Goal: Transaction & Acquisition: Purchase product/service

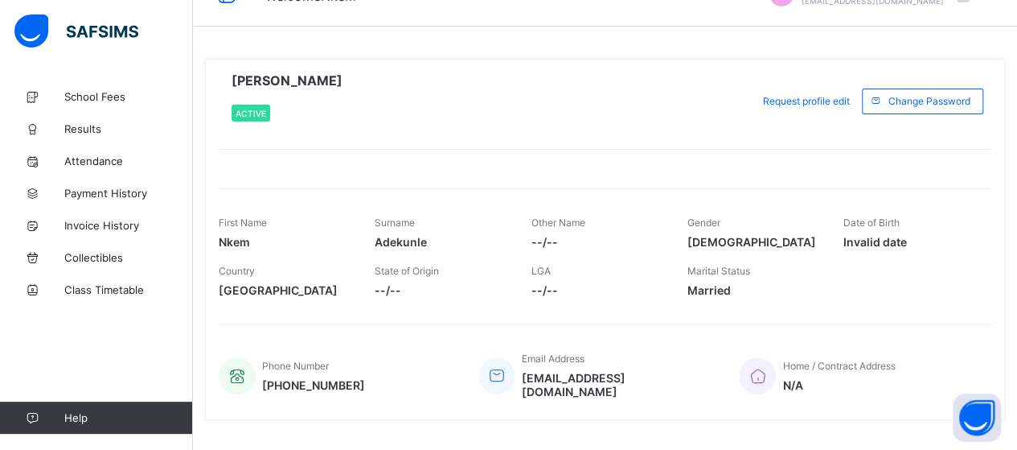
scroll to position [58, 0]
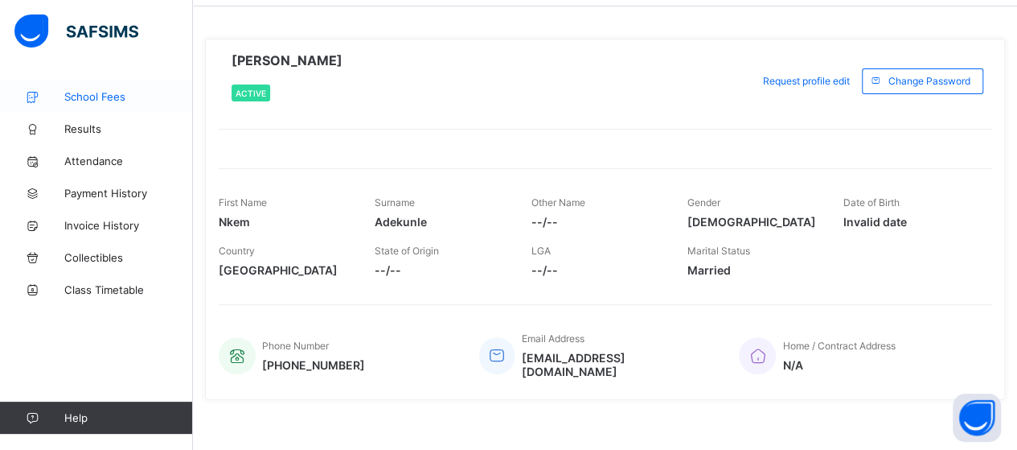
click at [118, 95] on span "School Fees" at bounding box center [128, 96] width 129 height 13
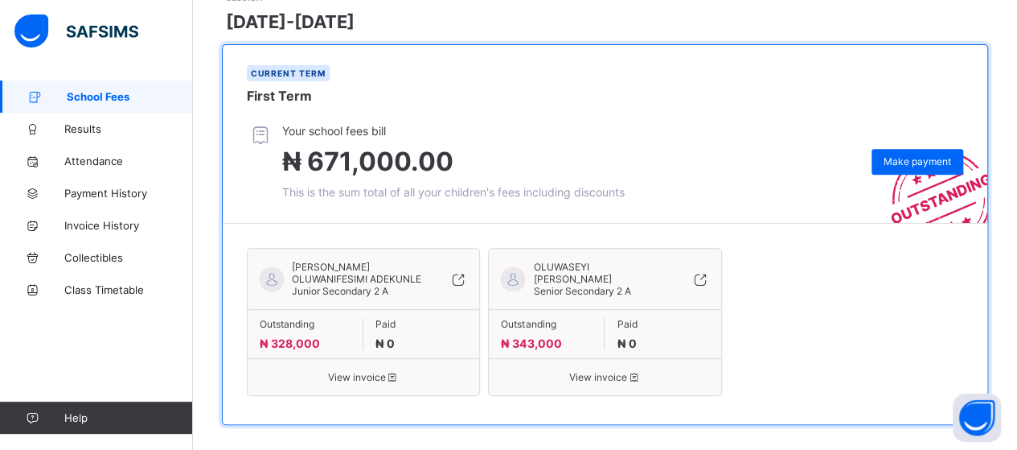
scroll to position [269, 0]
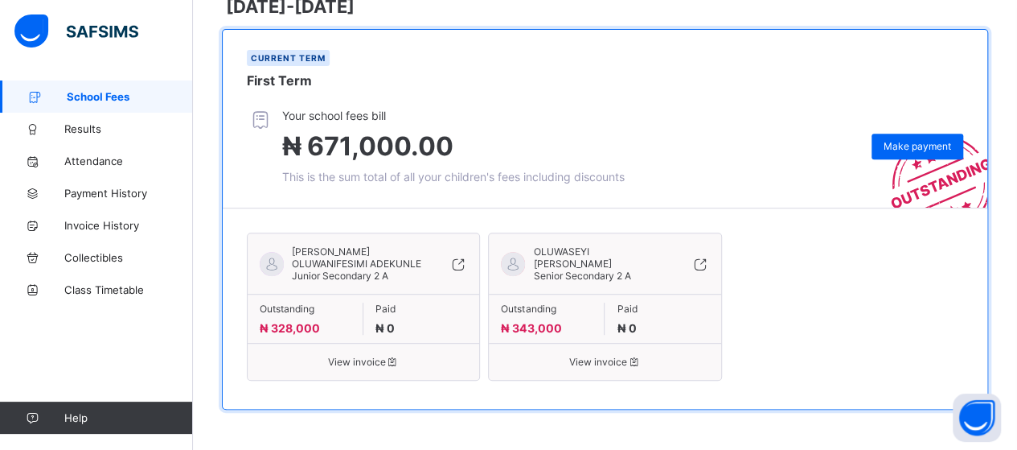
click at [322, 327] on div "Outstanding ₦ 328,000" at bounding box center [306, 318] width 116 height 32
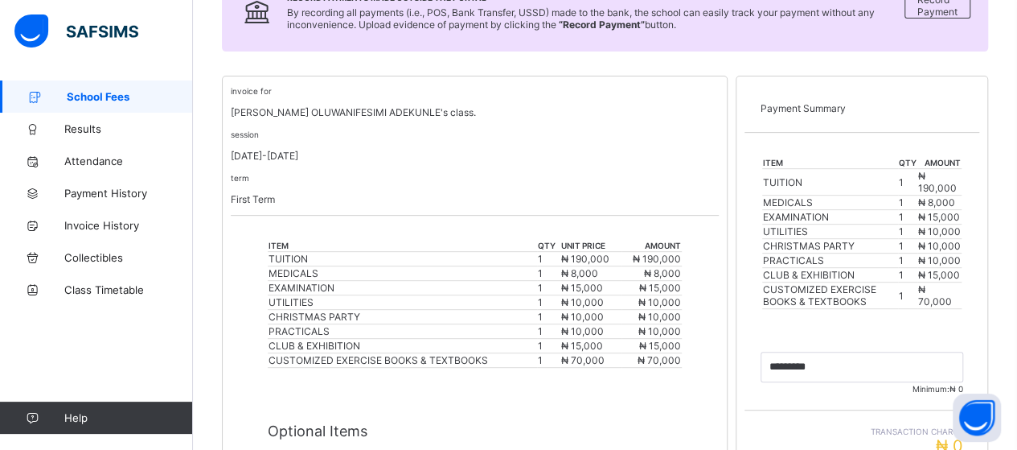
scroll to position [147, 0]
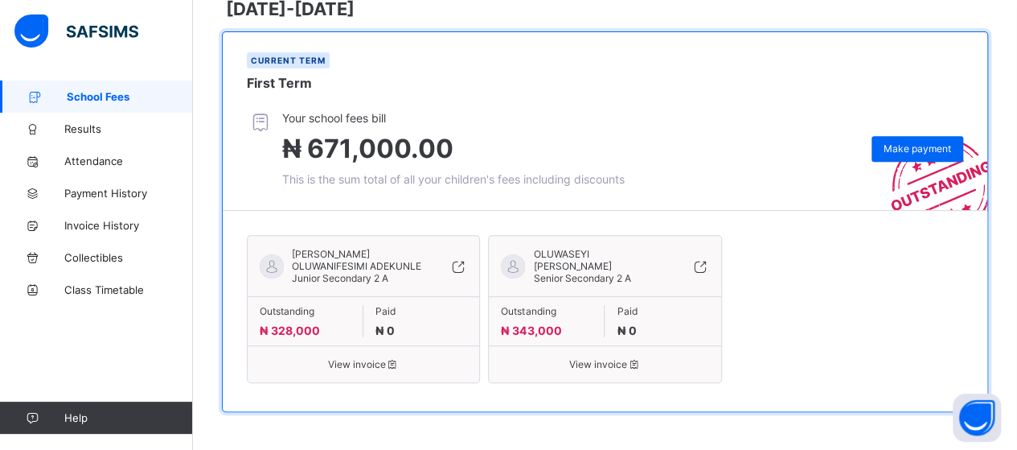
scroll to position [269, 0]
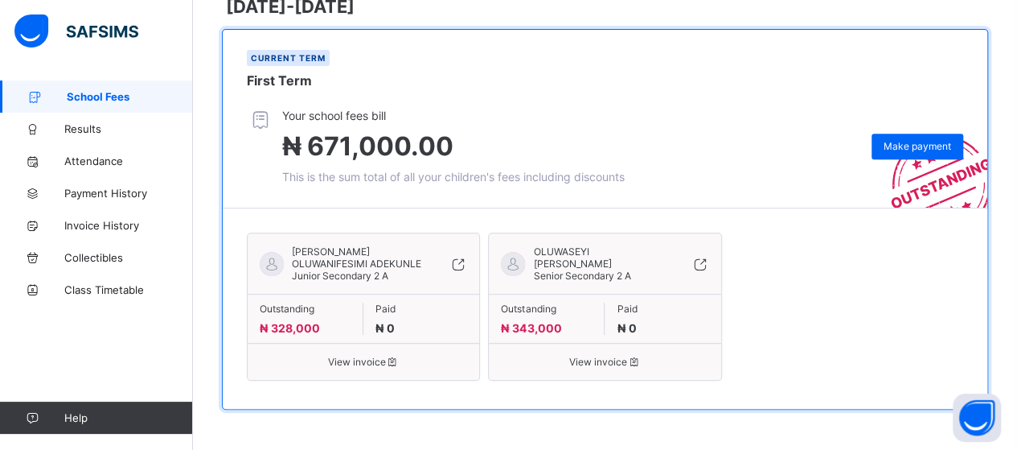
click at [306, 314] on span "Outstanding" at bounding box center [305, 308] width 91 height 12
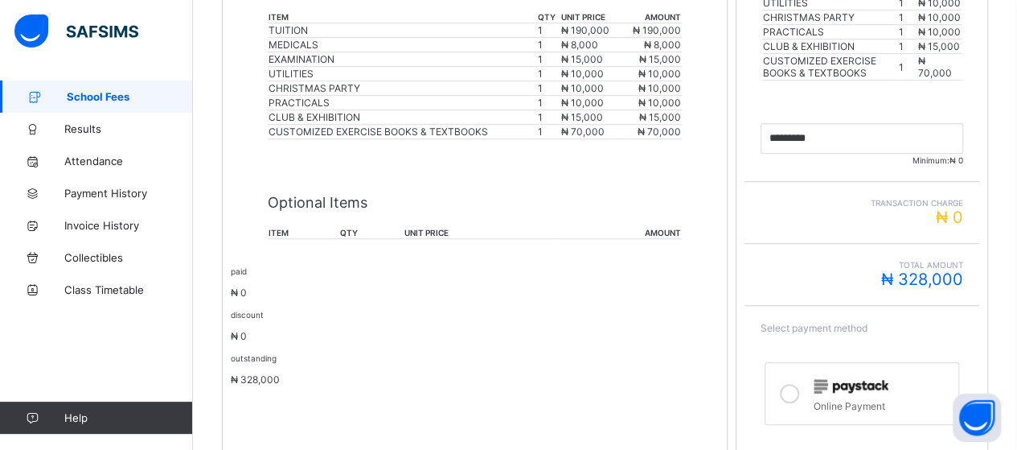
scroll to position [269, 0]
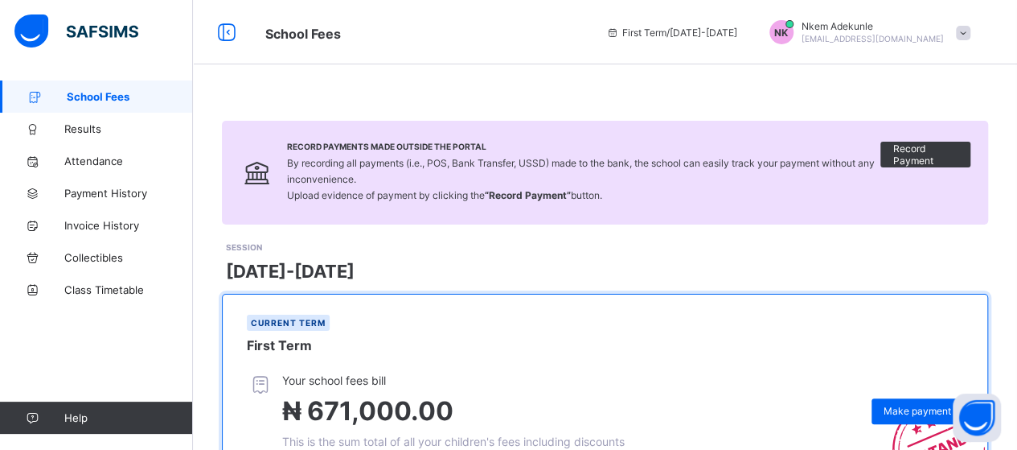
scroll to position [269, 0]
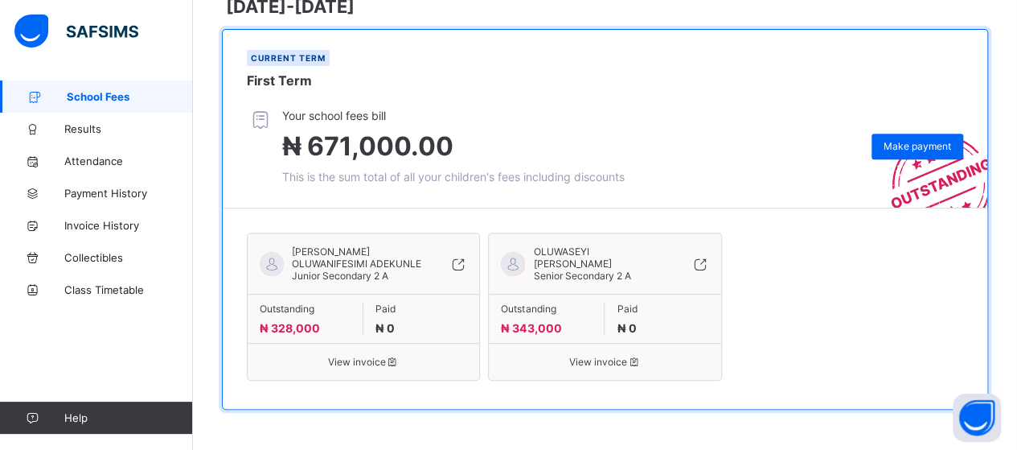
click at [361, 358] on span "View invoice" at bounding box center [363, 361] width 207 height 12
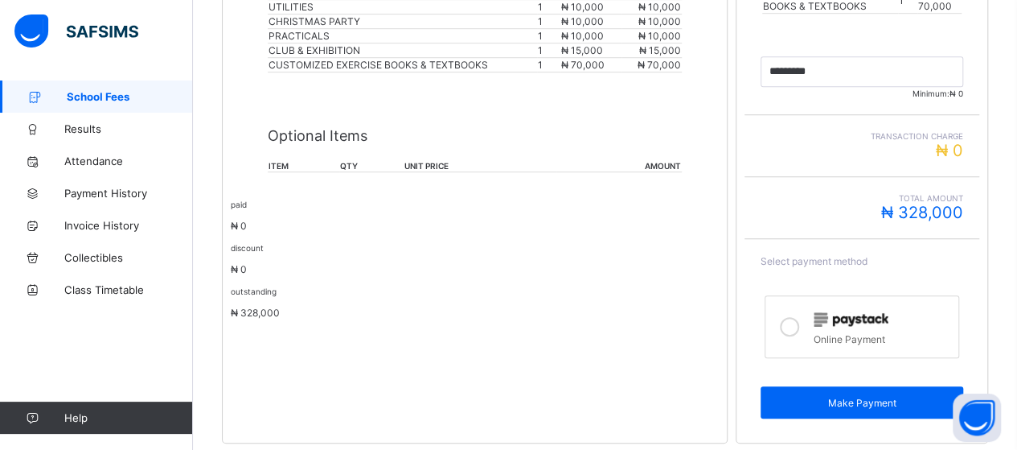
scroll to position [576, 0]
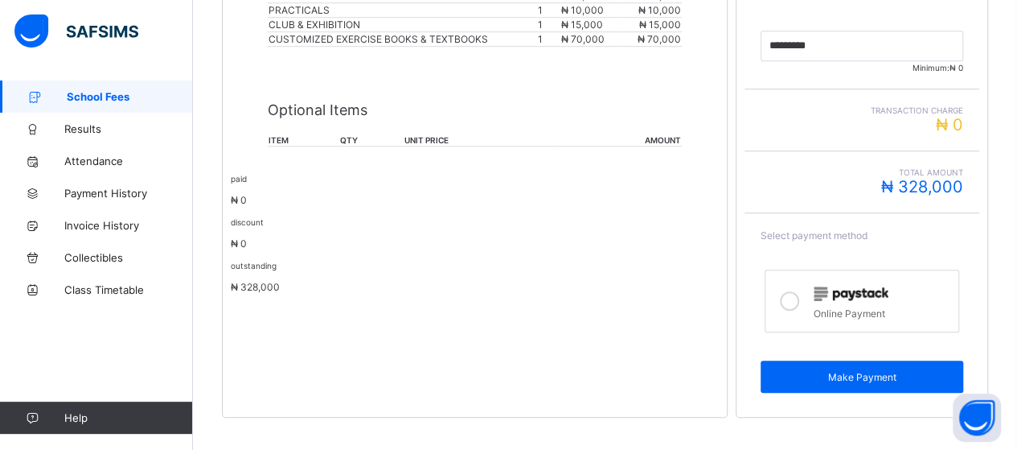
click at [798, 291] on icon at bounding box center [789, 300] width 19 height 19
click at [825, 371] on span "Make Payment" at bounding box center [862, 377] width 179 height 12
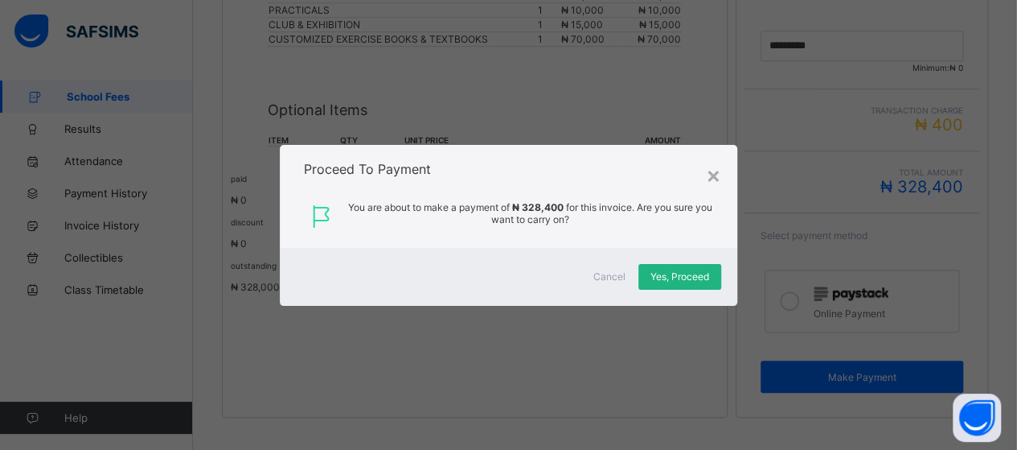
click at [688, 275] on span "Yes, Proceed" at bounding box center [680, 276] width 59 height 12
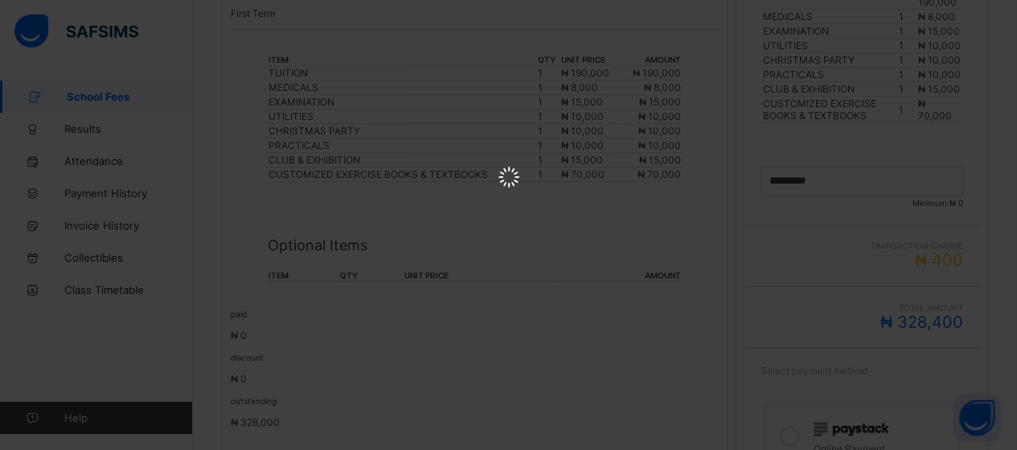
scroll to position [362, 0]
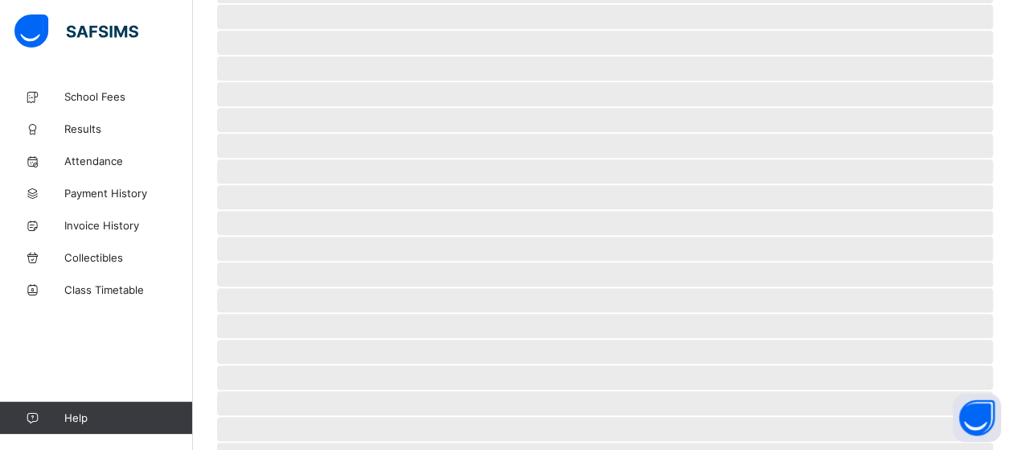
scroll to position [154, 0]
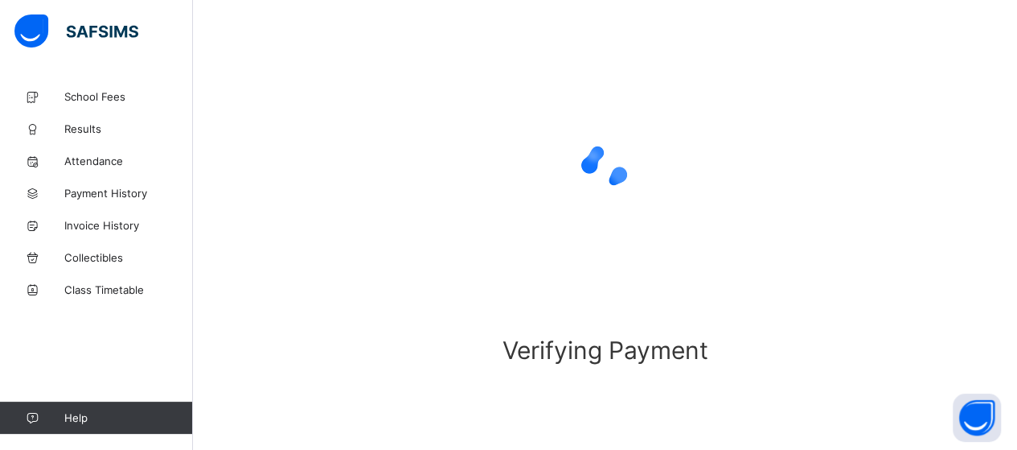
scroll to position [146, 0]
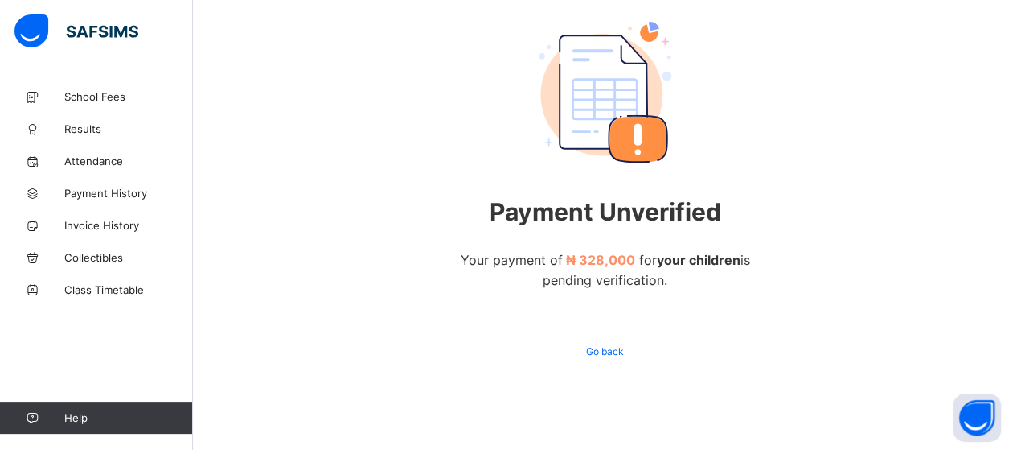
scroll to position [146, 0]
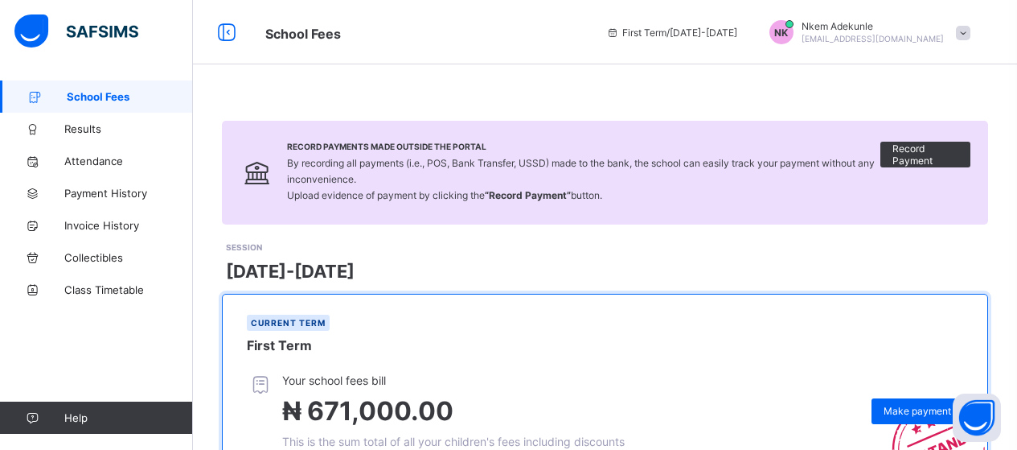
scroll to position [269, 0]
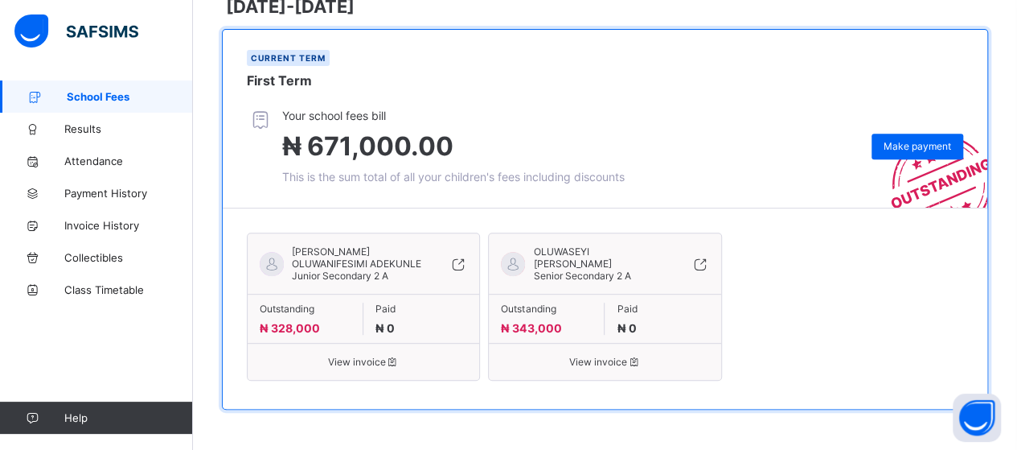
click at [310, 329] on span "₦ 328,000" at bounding box center [290, 328] width 60 height 14
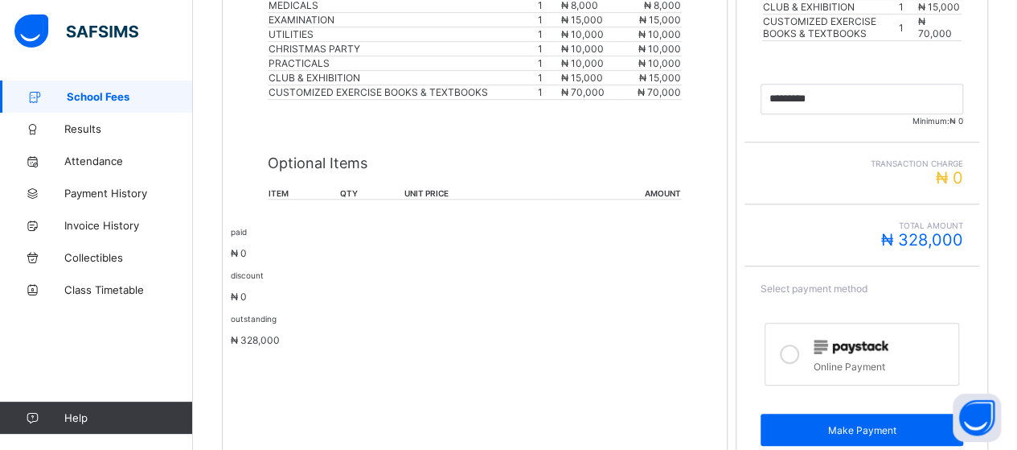
scroll to position [576, 0]
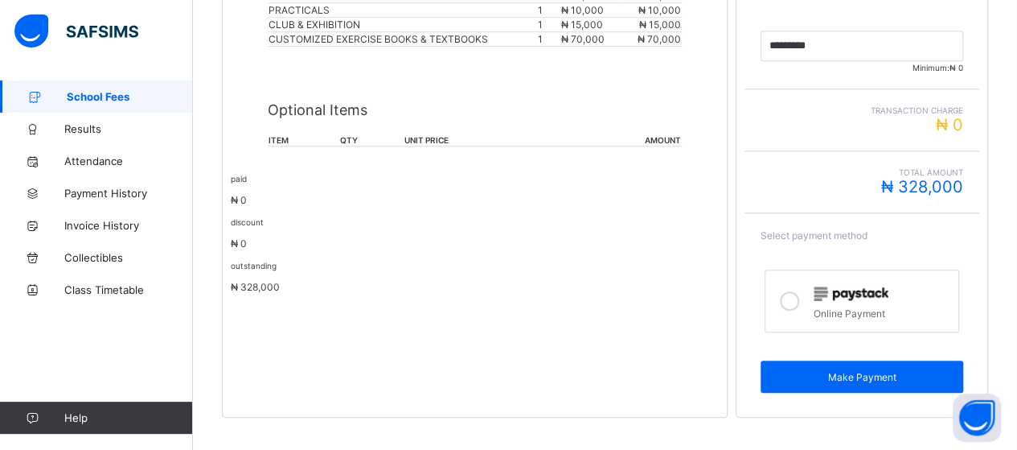
click at [814, 289] on label "Online Payment" at bounding box center [862, 300] width 195 height 63
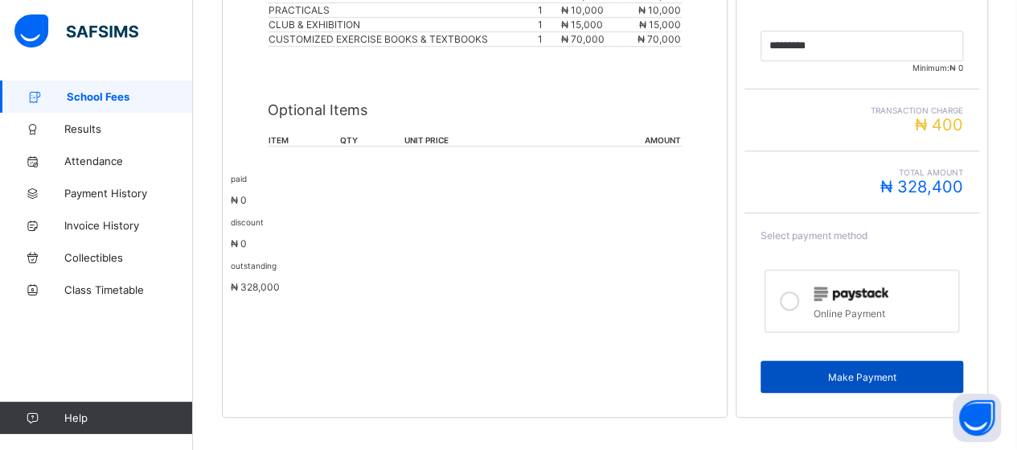
click at [843, 371] on span "Make Payment" at bounding box center [862, 377] width 179 height 12
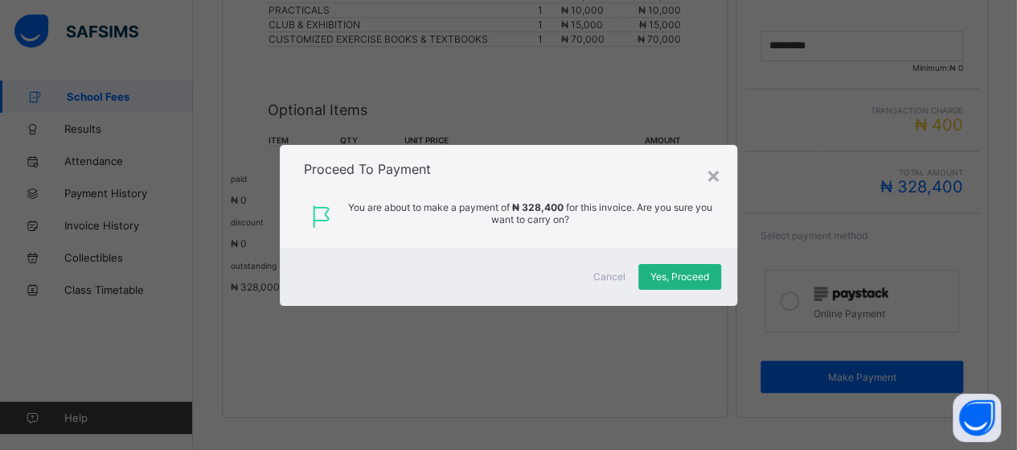
click at [699, 271] on span "Yes, Proceed" at bounding box center [680, 276] width 59 height 12
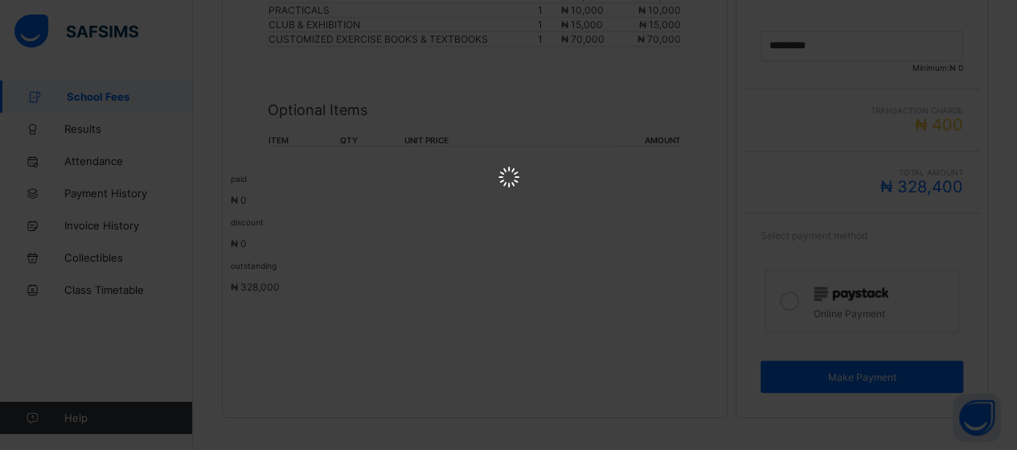
scroll to position [0, 0]
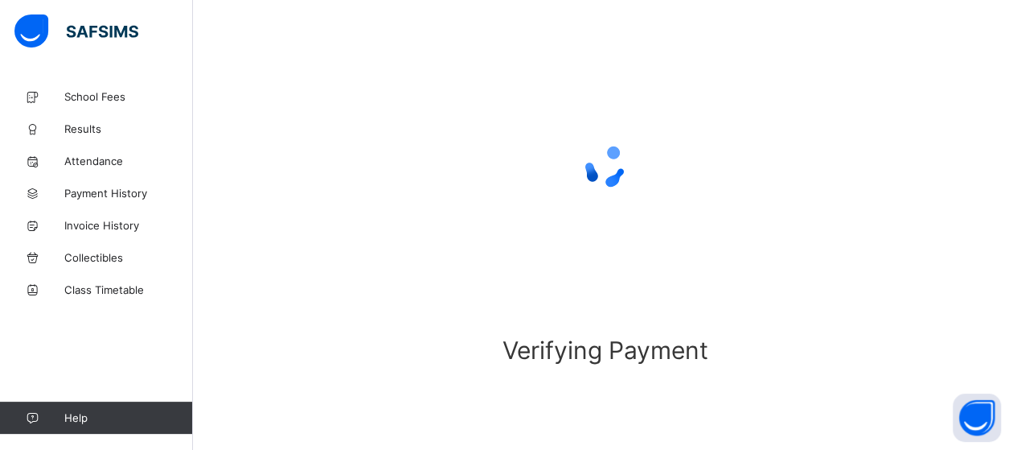
scroll to position [154, 0]
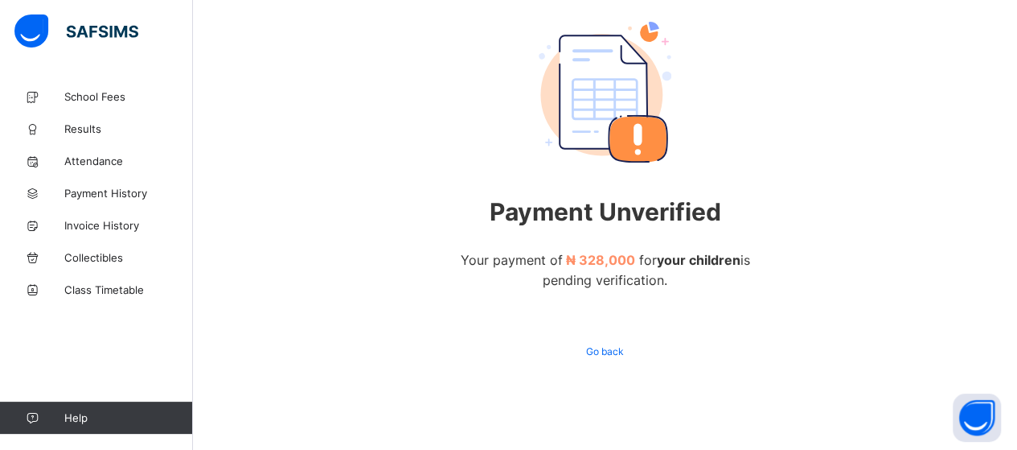
scroll to position [146, 0]
click at [619, 353] on span "Go back" at bounding box center [605, 351] width 38 height 12
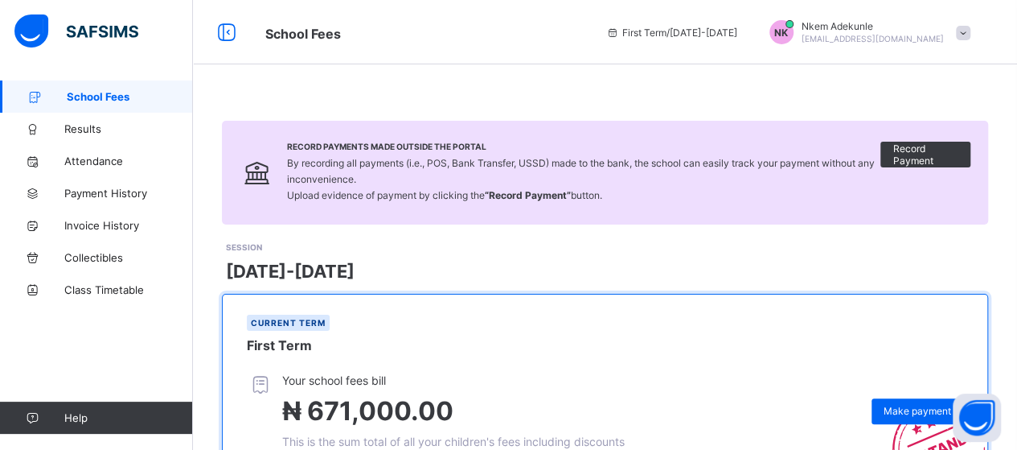
scroll to position [269, 0]
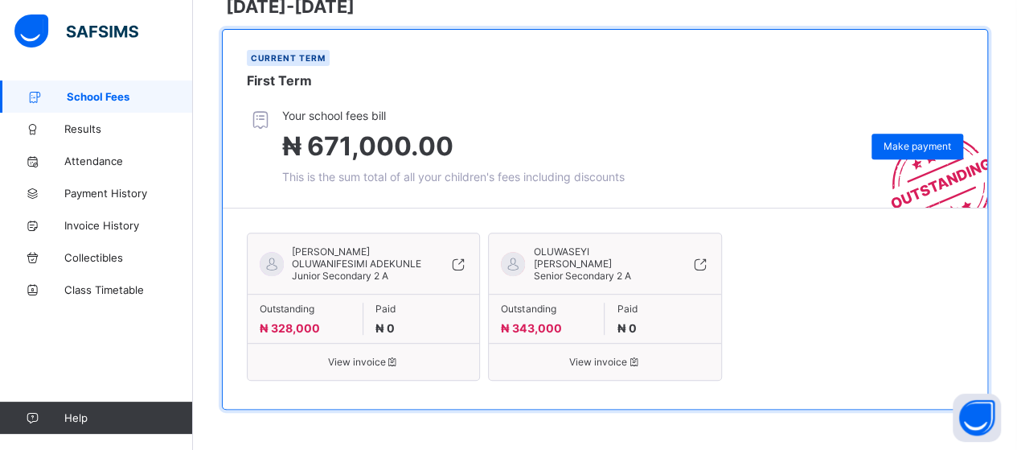
click at [322, 335] on div "Outstanding ₦ 328,000" at bounding box center [306, 318] width 116 height 32
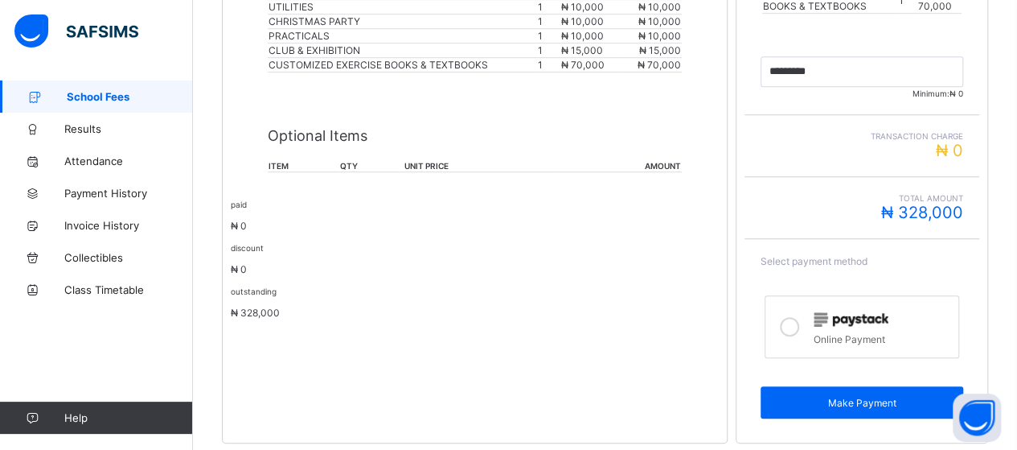
scroll to position [576, 0]
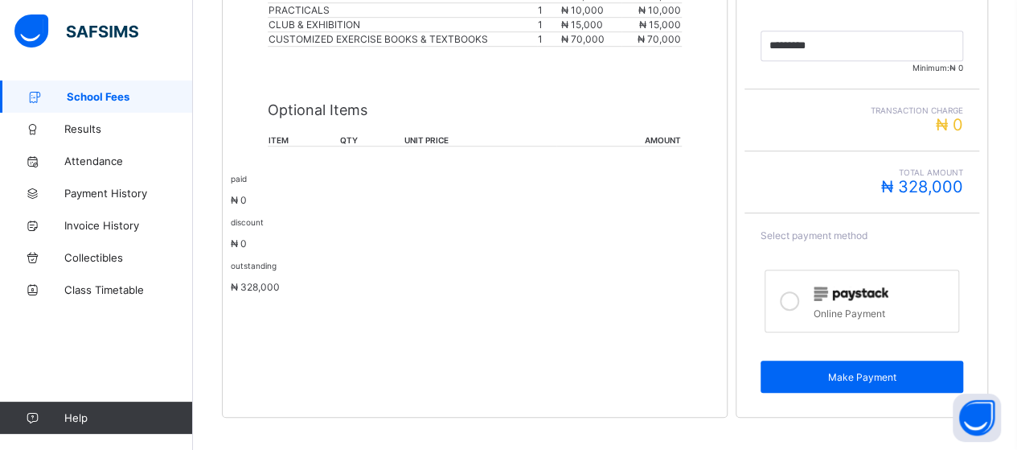
click at [796, 291] on icon at bounding box center [789, 300] width 19 height 19
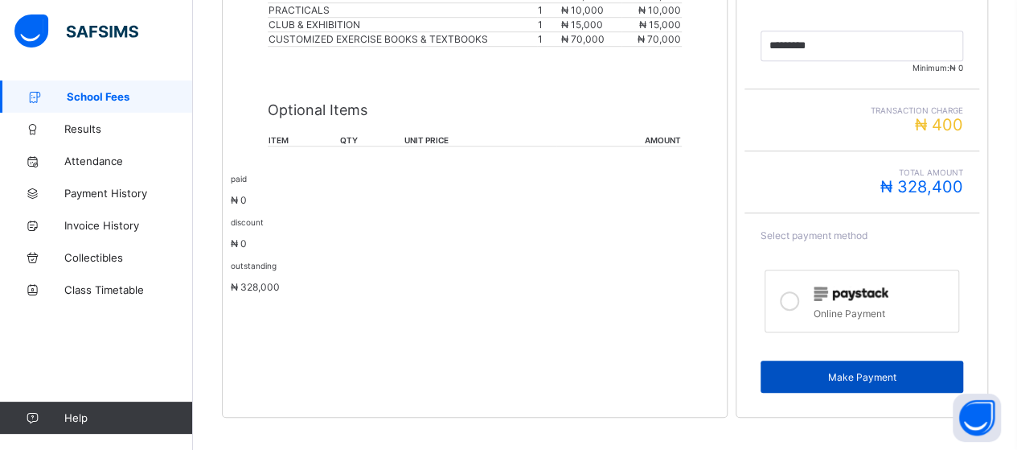
click at [817, 371] on span "Make Payment" at bounding box center [862, 377] width 179 height 12
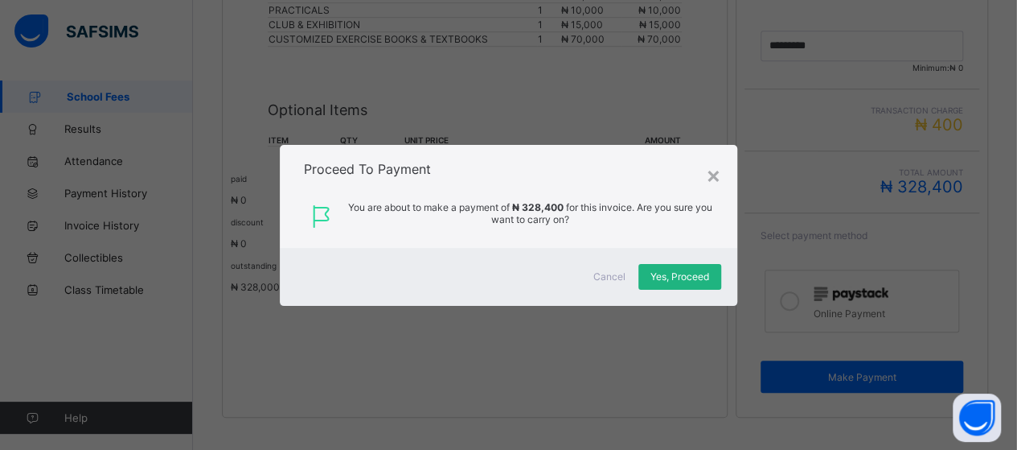
click at [675, 272] on span "Yes, Proceed" at bounding box center [680, 276] width 59 height 12
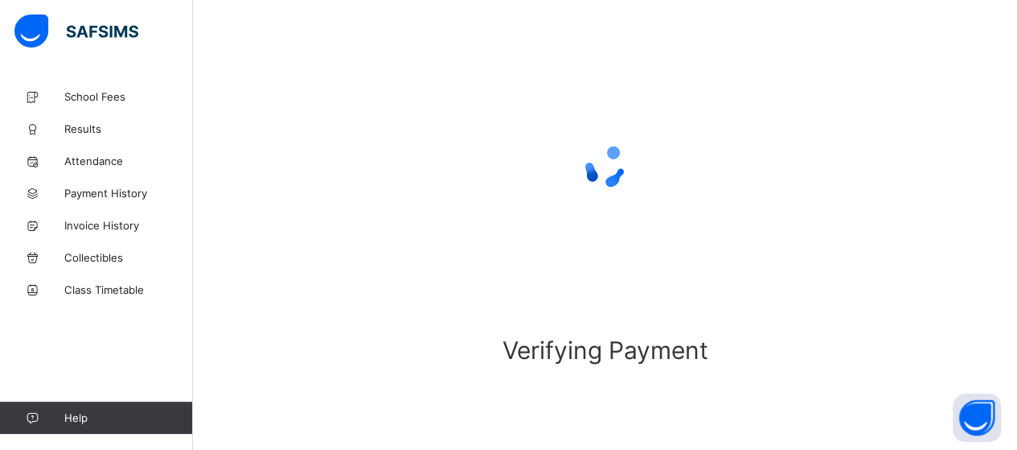
scroll to position [154, 0]
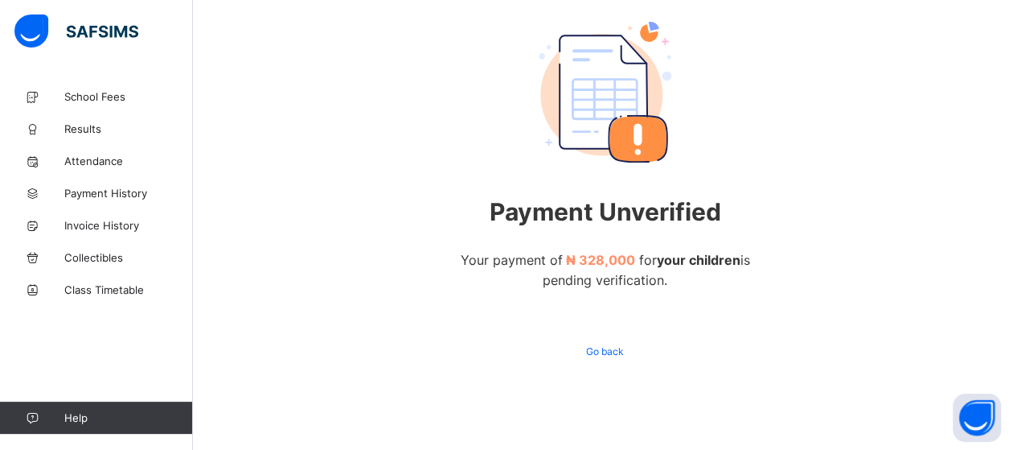
scroll to position [146, 0]
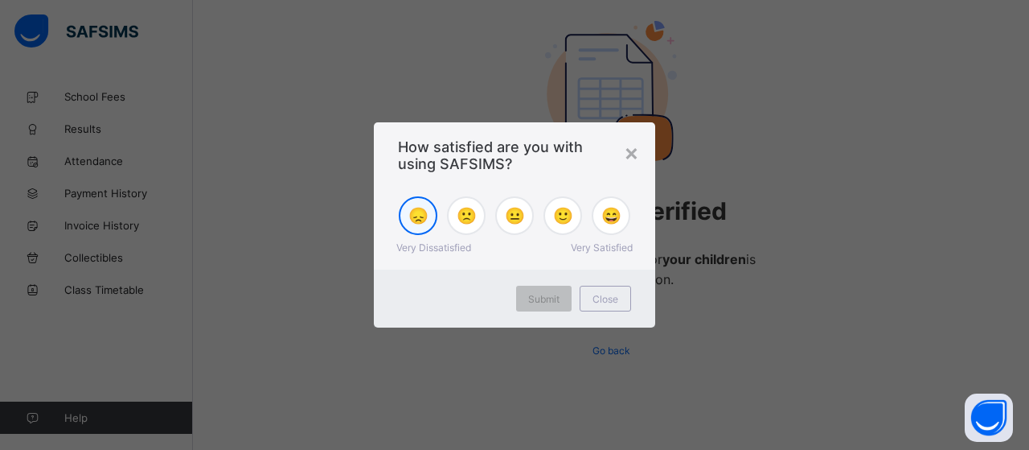
click at [418, 210] on span "😞" at bounding box center [419, 215] width 20 height 19
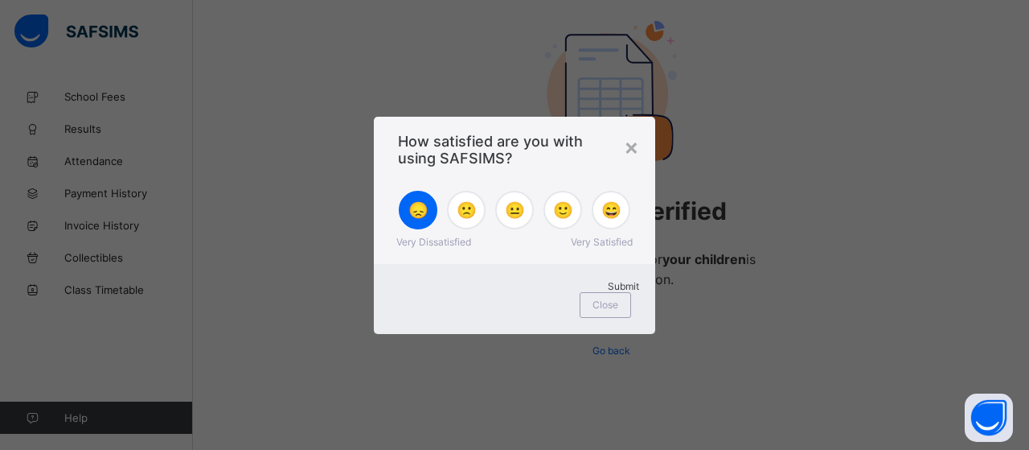
click at [565, 292] on div "Submit" at bounding box center [514, 286] width 249 height 12
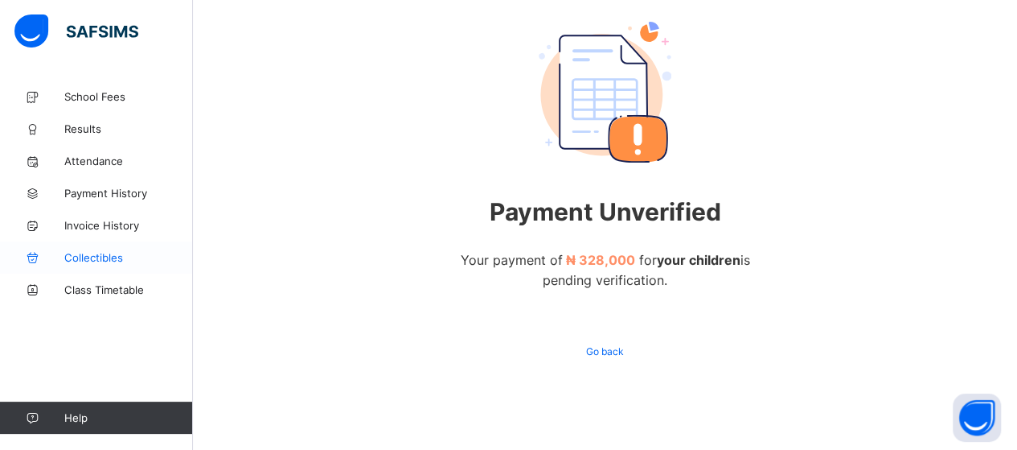
click at [86, 256] on span "Collectibles" at bounding box center [128, 257] width 129 height 13
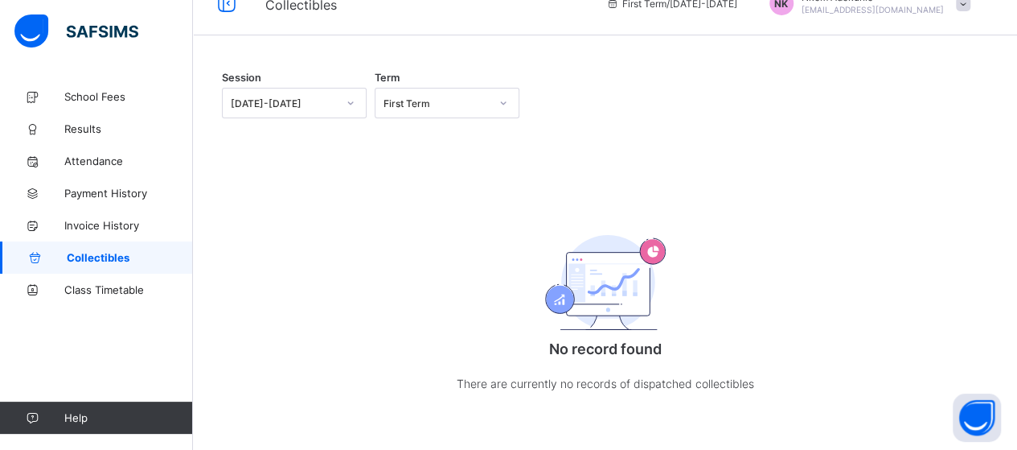
scroll to position [35, 0]
click at [579, 88] on div at bounding box center [605, 88] width 766 height 0
click at [105, 200] on link "Payment History" at bounding box center [96, 193] width 193 height 32
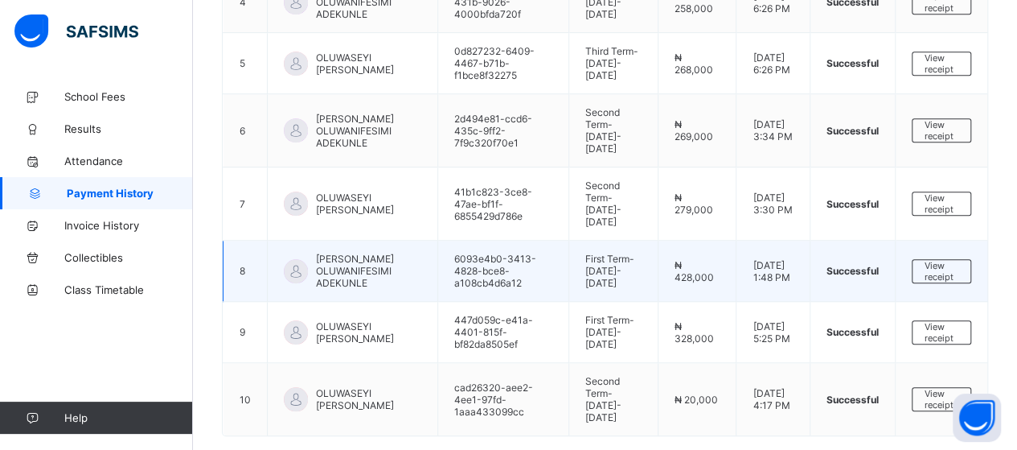
scroll to position [531, 0]
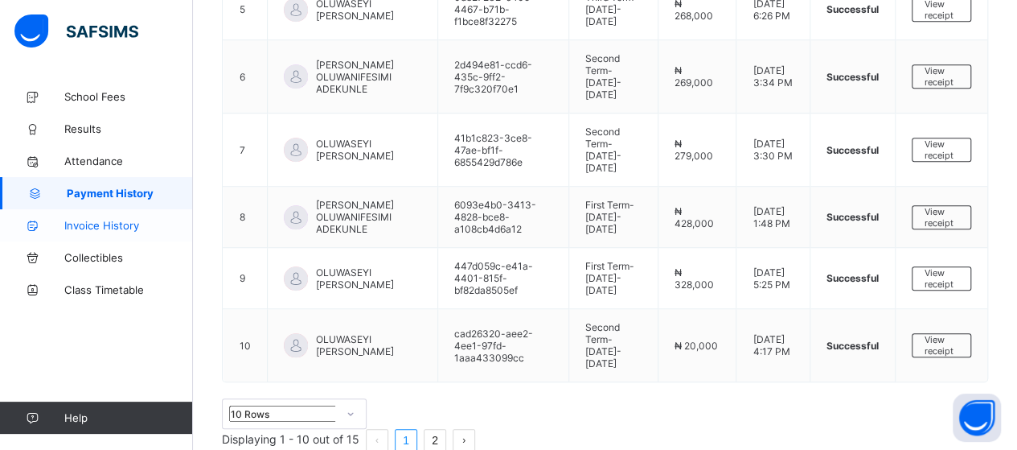
click at [131, 228] on span "Invoice History" at bounding box center [128, 225] width 129 height 13
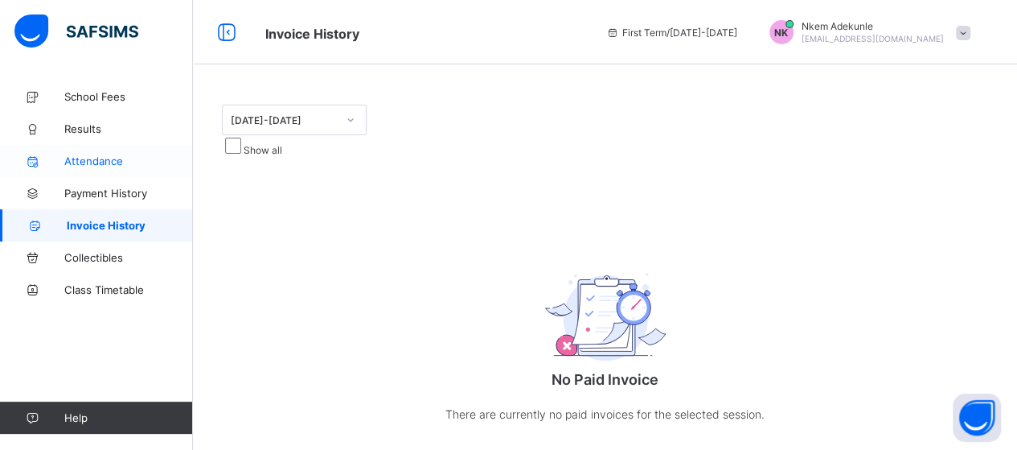
click at [96, 160] on span "Attendance" at bounding box center [128, 160] width 129 height 13
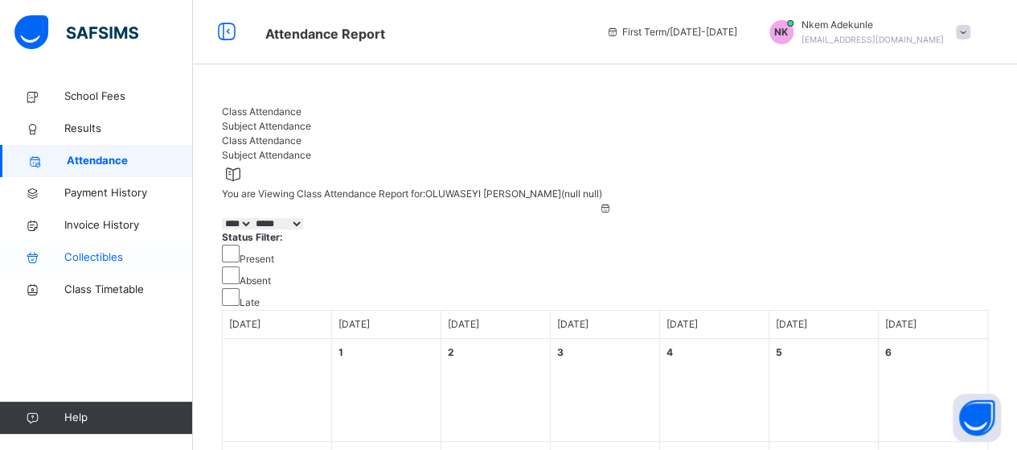
click at [71, 257] on span "Collectibles" at bounding box center [128, 257] width 129 height 16
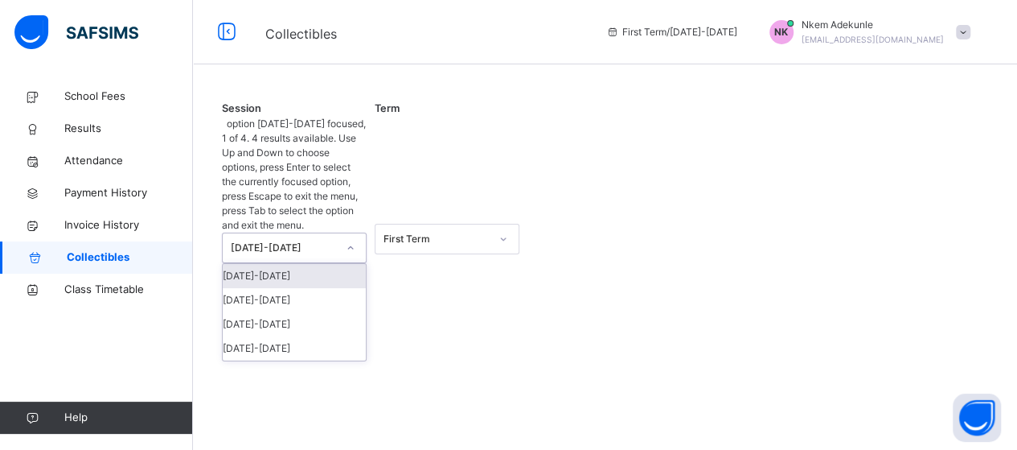
click at [349, 240] on icon at bounding box center [351, 248] width 10 height 16
click at [269, 302] on div "[DATE]-[DATE]" at bounding box center [294, 300] width 143 height 24
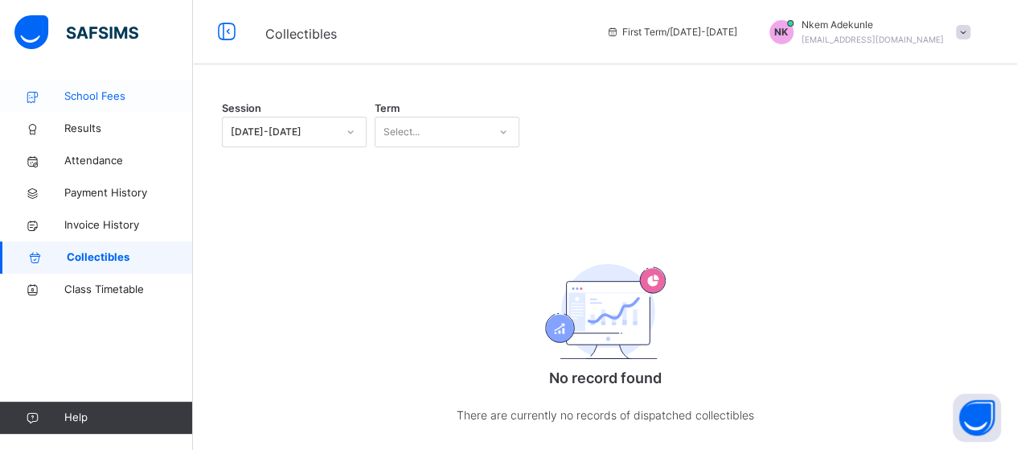
click at [108, 97] on span "School Fees" at bounding box center [128, 96] width 129 height 16
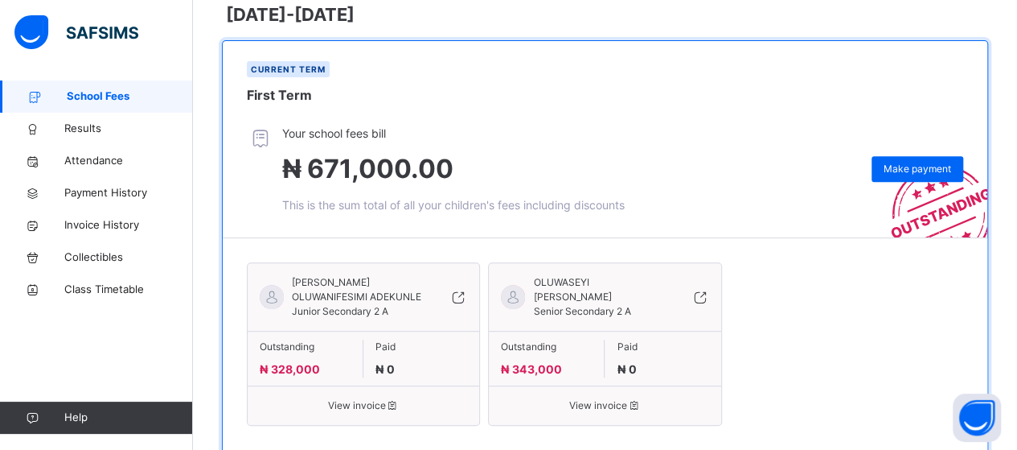
scroll to position [322, 0]
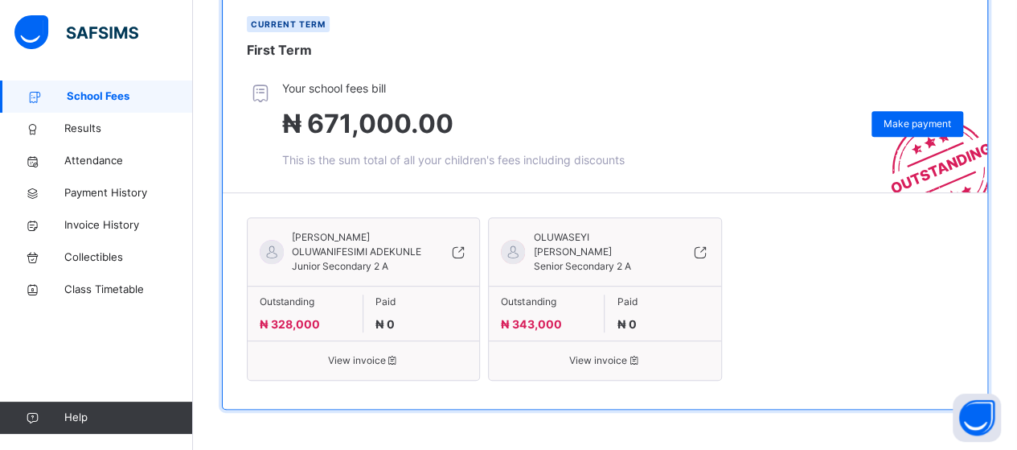
click at [374, 360] on span "View invoice" at bounding box center [363, 360] width 207 height 14
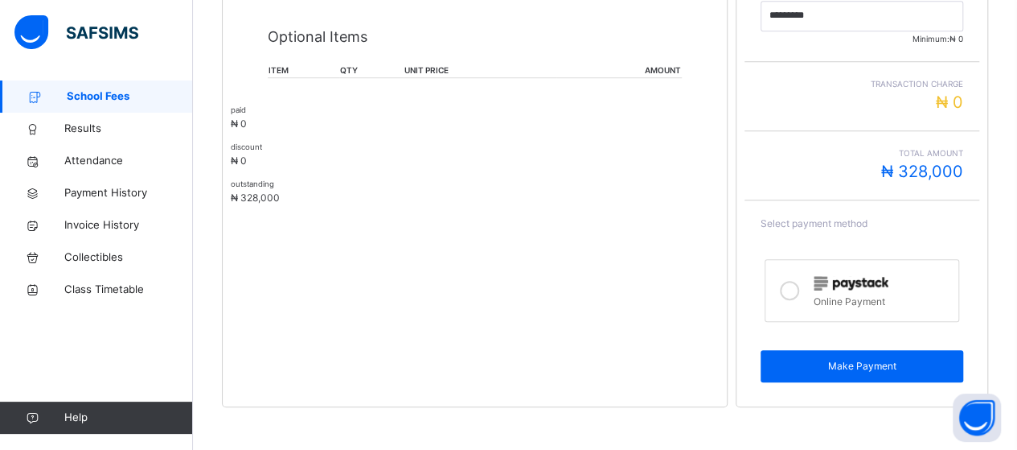
scroll to position [629, 0]
click at [441, 67] on th "unit price" at bounding box center [480, 70] width 153 height 14
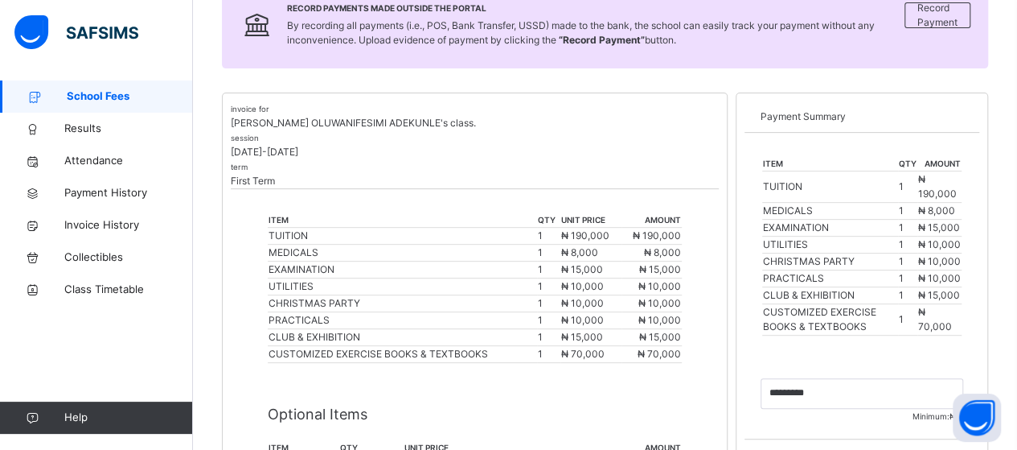
scroll to position [93, 0]
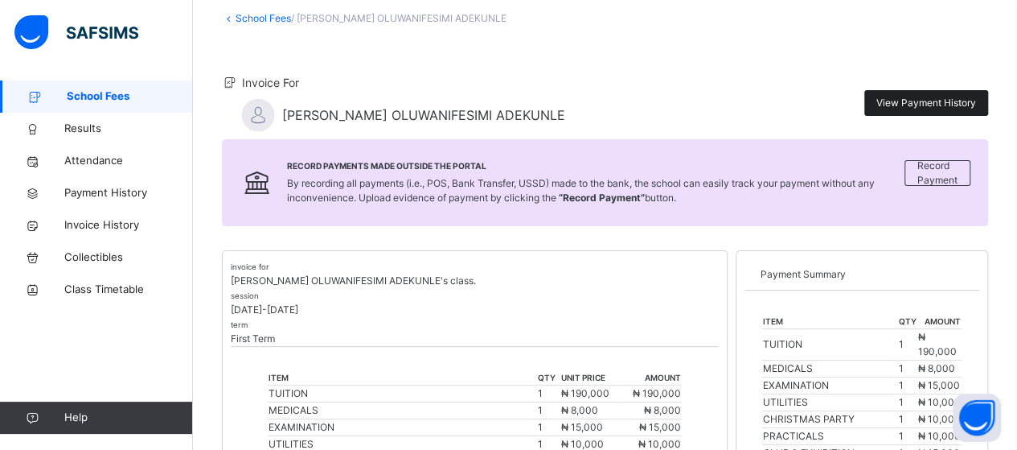
click at [941, 101] on span "View Payment History" at bounding box center [927, 103] width 100 height 14
click at [918, 99] on span "View Payment History" at bounding box center [927, 103] width 100 height 14
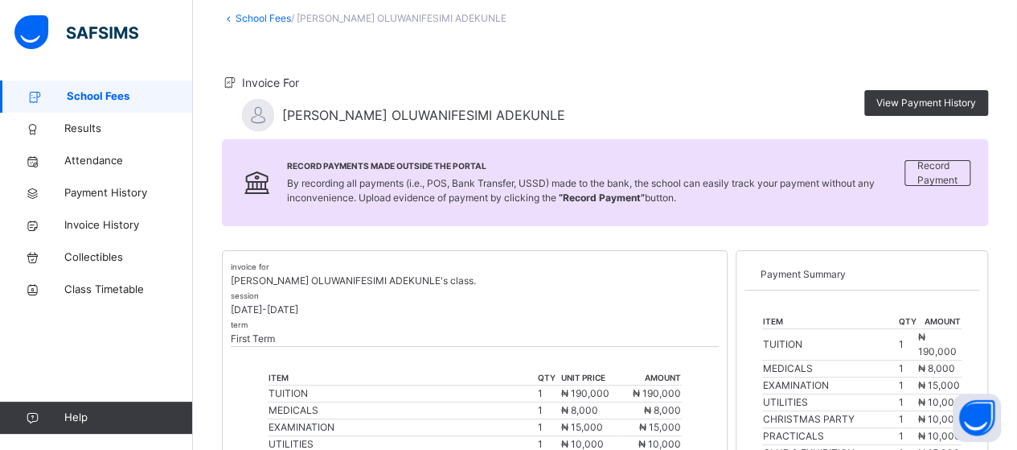
drag, startPoint x: 424, startPoint y: 31, endPoint x: 423, endPoint y: 61, distance: 29.8
click at [273, 20] on link "School Fees" at bounding box center [263, 18] width 55 height 12
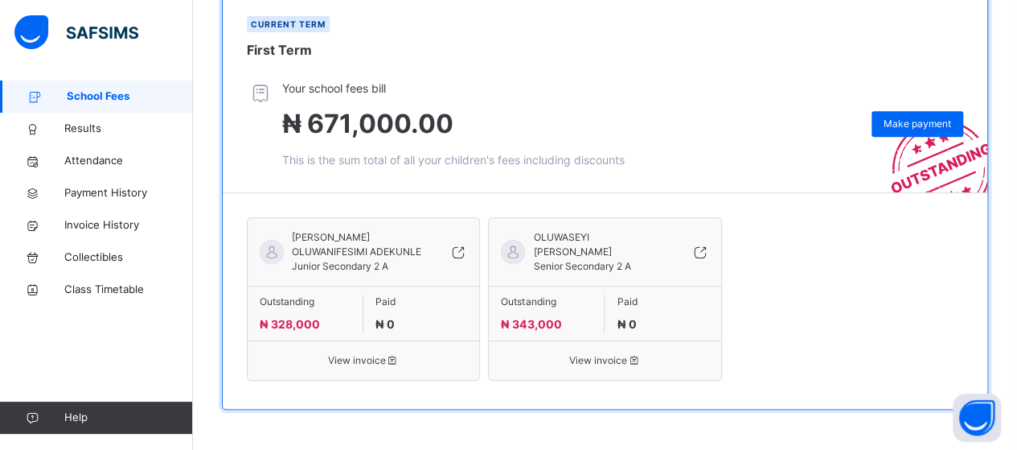
scroll to position [322, 0]
